Goal: Information Seeking & Learning: Find specific fact

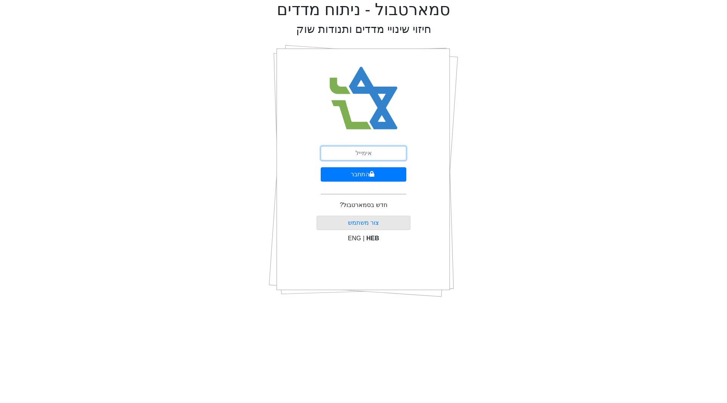
click at [363, 158] on input "email" at bounding box center [364, 153] width 86 height 14
type input "ע"
type input "f"
type input "[EMAIL_ADDRESS][DOMAIN_NAME]"
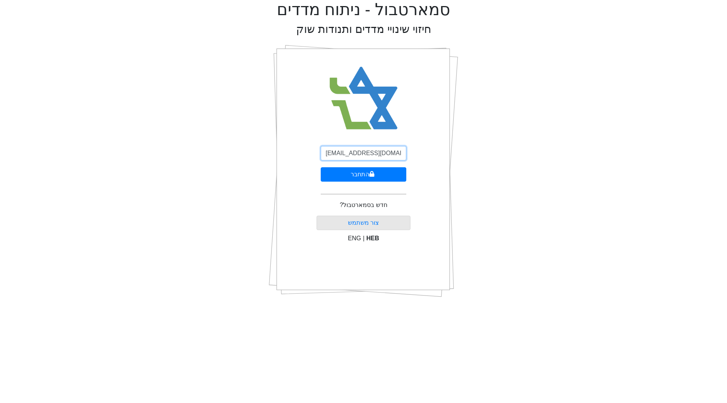
click at [321, 167] on button "התחבר" at bounding box center [364, 174] width 86 height 14
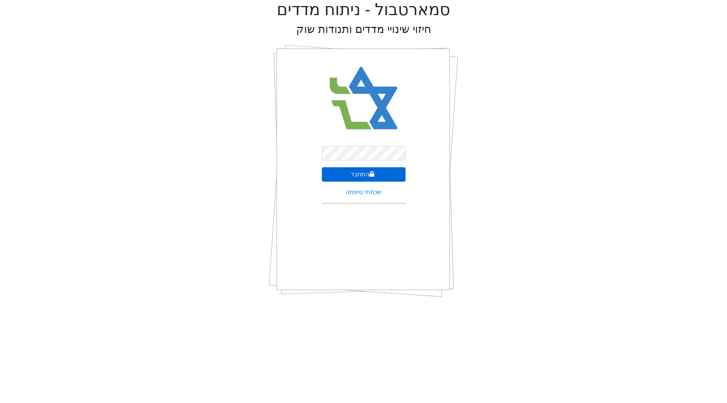
click at [360, 173] on button "התחבר" at bounding box center [364, 174] width 84 height 14
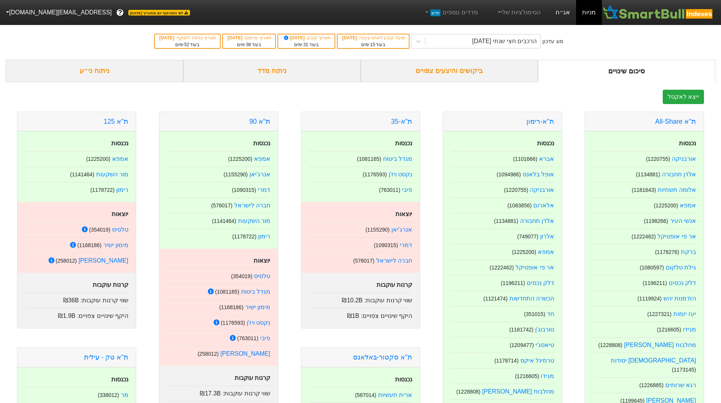
click at [561, 16] on link "אג״ח" at bounding box center [563, 12] width 26 height 25
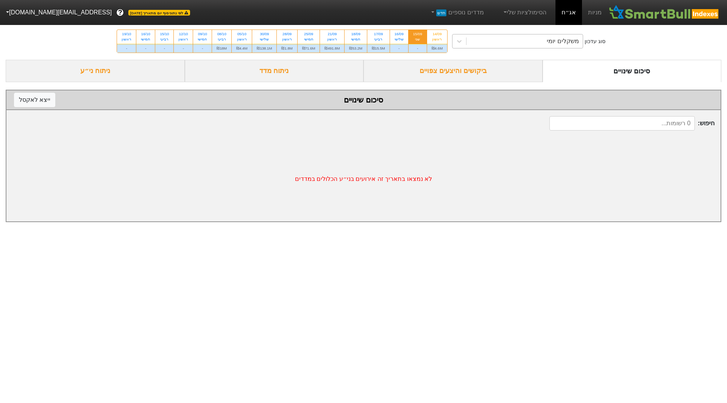
click at [494, 38] on div "משקלים יומי" at bounding box center [524, 41] width 116 height 14
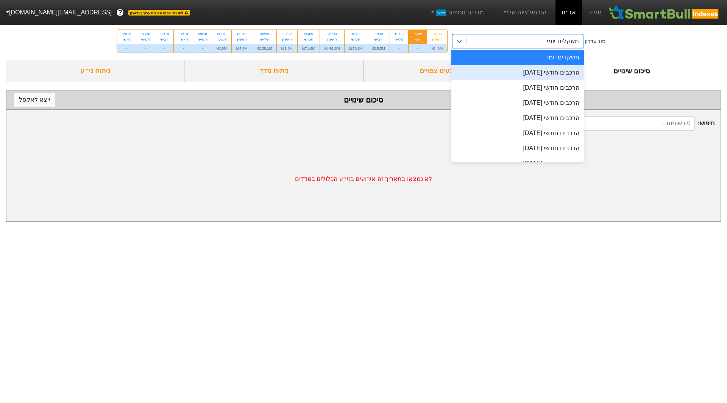
click at [519, 69] on div "הרכבים חודשי [DATE]" at bounding box center [517, 72] width 132 height 15
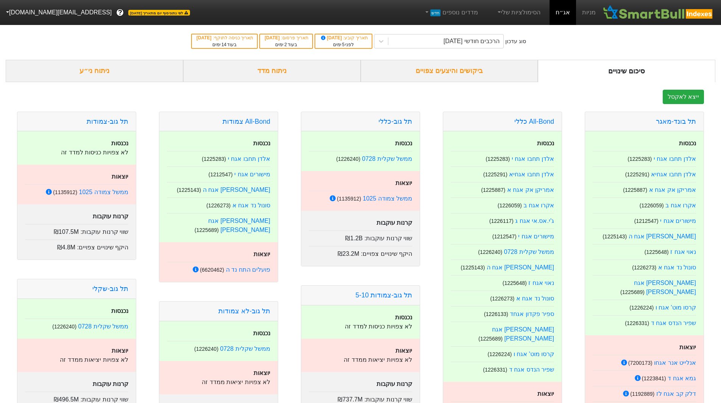
click at [141, 65] on div "ניתוח ני״ע" at bounding box center [95, 71] width 178 height 22
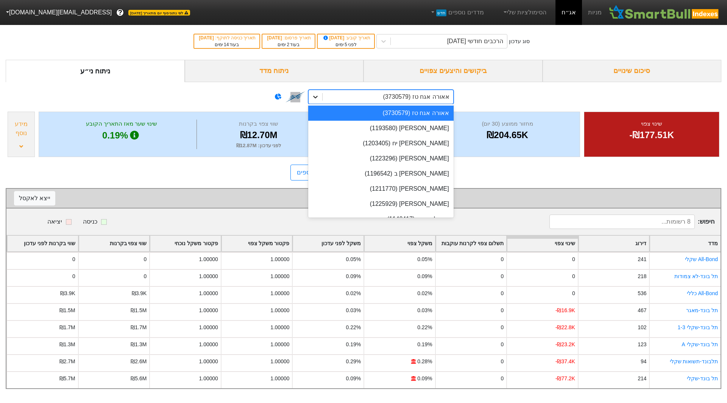
click at [312, 95] on icon at bounding box center [316, 97] width 8 height 8
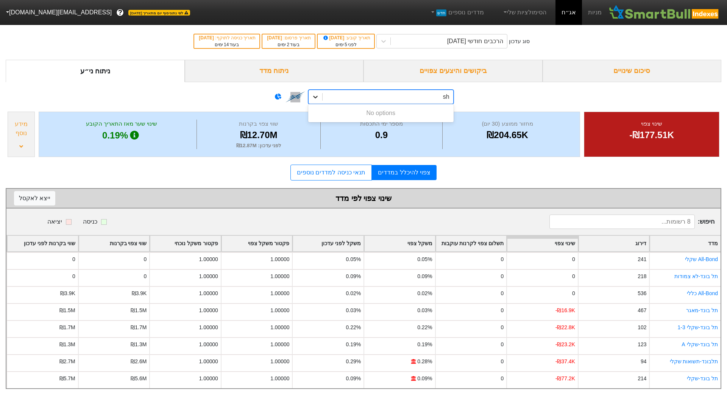
type input "s"
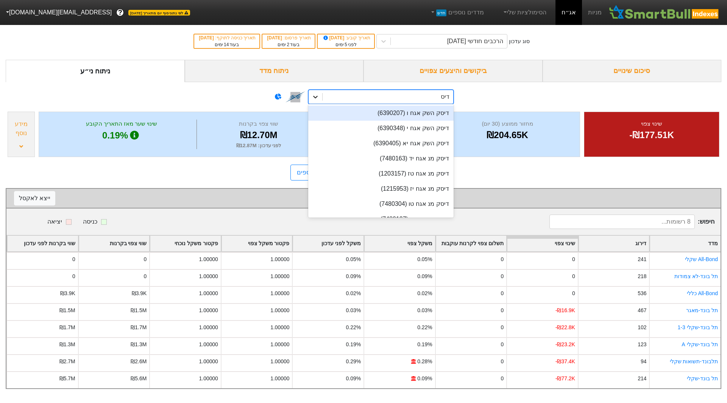
type input "דיסק"
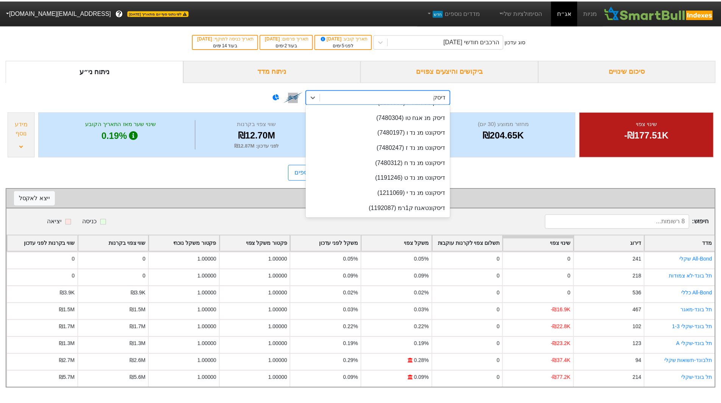
scroll to position [101, 0]
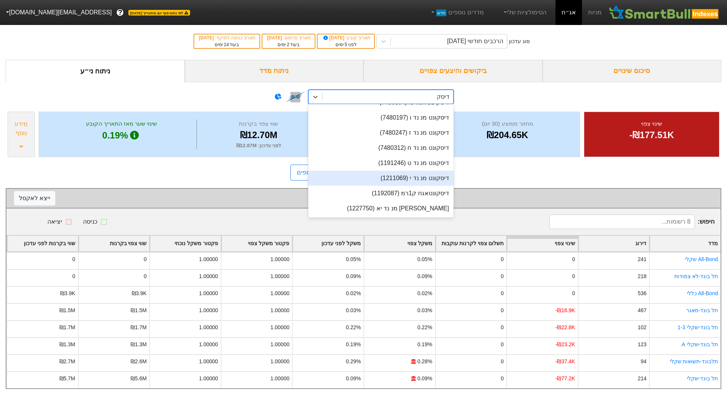
click at [376, 176] on div "דיסקונט מנ נד י (1211069)" at bounding box center [380, 178] width 145 height 15
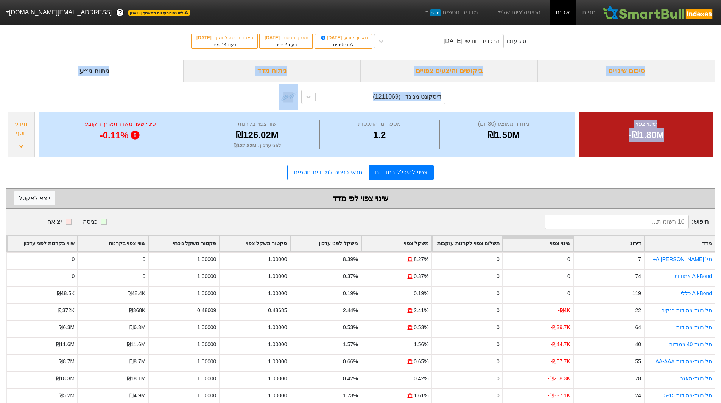
drag, startPoint x: 711, startPoint y: 78, endPoint x: 714, endPoint y: 134, distance: 56.1
click at [714, 134] on form "סיכום שינויים ביקושים והיצעים צפויים ניתוח מדד ניתוח ני״ע דיסקונט מנ נד י (1211…" at bounding box center [361, 241] width 710 height 363
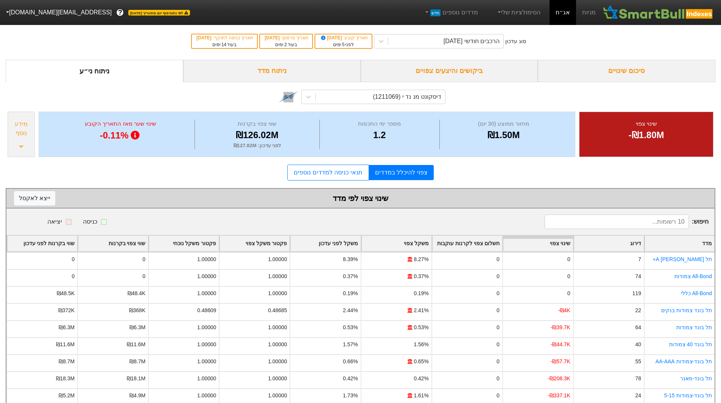
click at [645, 160] on form "סיכום שינויים ביקושים והיצעים צפויים ניתוח מדד ניתוח ני״ע דיסקונט מנ נד י (1211…" at bounding box center [361, 241] width 710 height 363
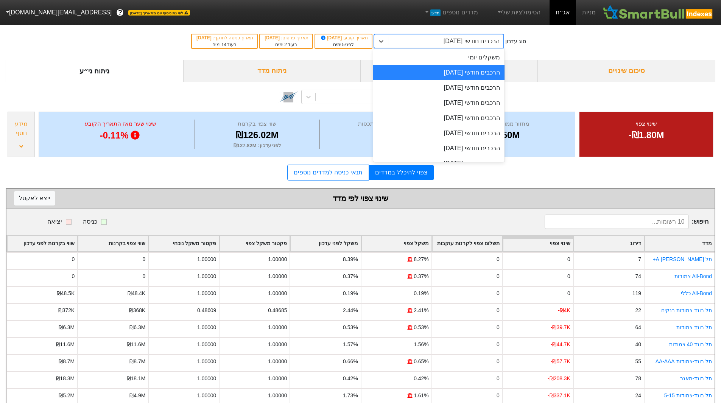
click at [462, 44] on div "הרכבים חודשי [DATE]" at bounding box center [472, 41] width 56 height 9
drag, startPoint x: 468, startPoint y: 95, endPoint x: 466, endPoint y: 88, distance: 7.9
click at [466, 88] on div "משקלים יומי הרכבים חודשי [DATE] הרכבים חודשי [DATE] הרכבים חודשי [DATE] הרכבים …" at bounding box center [438, 105] width 131 height 114
click at [466, 88] on div "הרכבים חודשי [DATE]" at bounding box center [438, 87] width 131 height 15
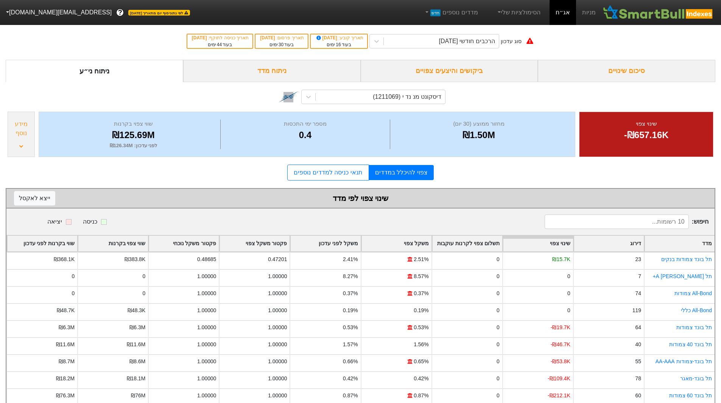
click at [475, 49] on div "סוג עדכון הרכבים חודשי [DATE] תאריך קובע : [DATE] בעוד 16 ימים תאריך פרסום : [D…" at bounding box center [360, 41] width 721 height 37
click at [473, 37] on div "הרכבים חודשי [DATE]" at bounding box center [467, 41] width 56 height 9
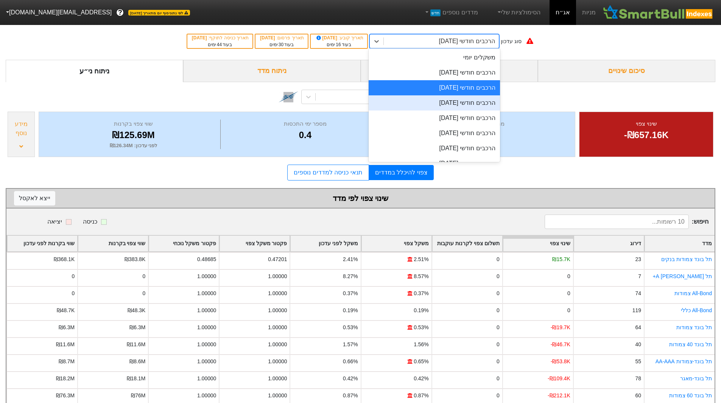
click at [475, 101] on div "הרכבים חודשי [DATE]" at bounding box center [434, 102] width 131 height 15
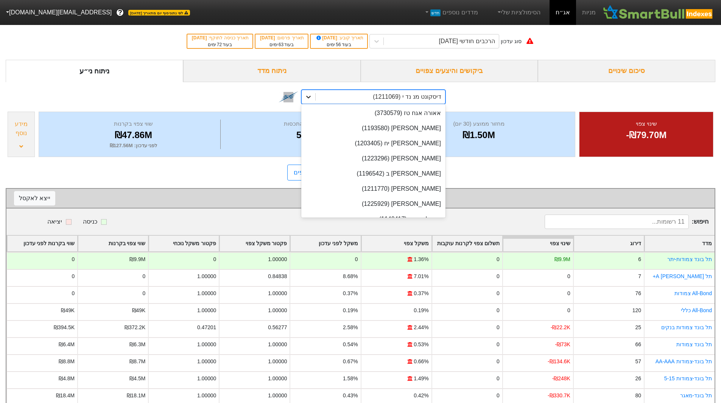
click at [311, 100] on icon at bounding box center [309, 97] width 8 height 8
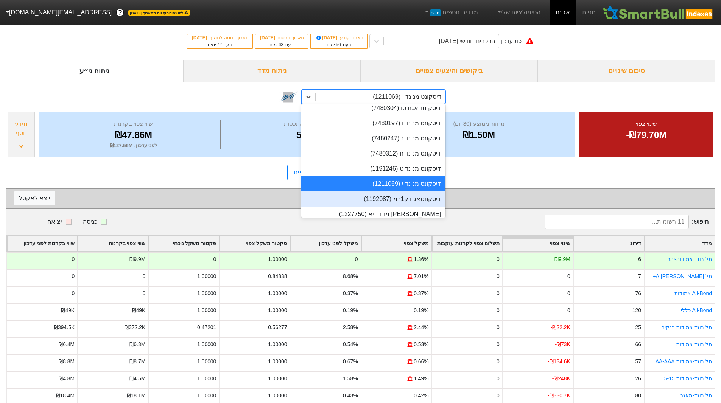
scroll to position [4587, 0]
